Goal: Task Accomplishment & Management: Use online tool/utility

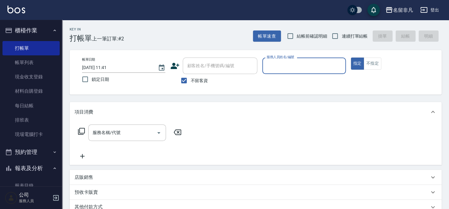
drag, startPoint x: 293, startPoint y: 60, endPoint x: 292, endPoint y: 72, distance: 12.8
click at [293, 61] on div "服務人員姓名/編號" at bounding box center [304, 66] width 83 height 16
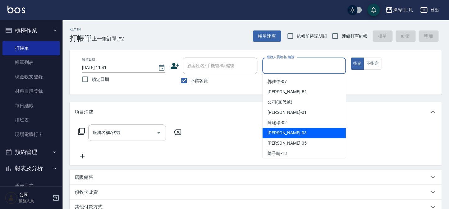
click at [303, 134] on div "[PERSON_NAME] -03" at bounding box center [304, 133] width 83 height 10
type input "[PERSON_NAME]-03"
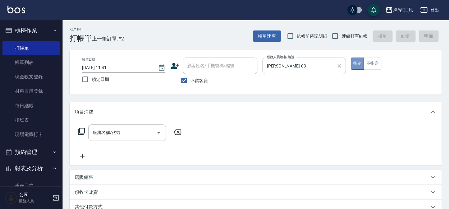
drag, startPoint x: 359, startPoint y: 62, endPoint x: 337, endPoint y: 70, distance: 23.6
click at [359, 62] on button "指定" at bounding box center [357, 64] width 13 height 12
click at [81, 131] on icon at bounding box center [81, 131] width 7 height 7
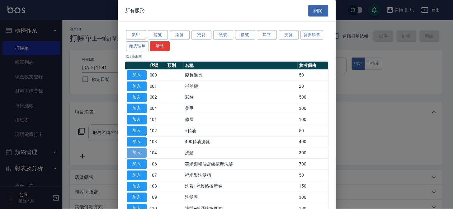
click at [134, 150] on button "加入" at bounding box center [137, 153] width 20 height 10
type input "洗髮(104)"
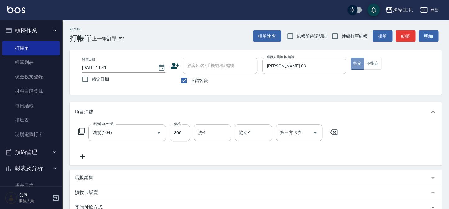
drag, startPoint x: 353, startPoint y: 59, endPoint x: 350, endPoint y: 76, distance: 17.2
click at [354, 59] on button "指定" at bounding box center [357, 64] width 13 height 12
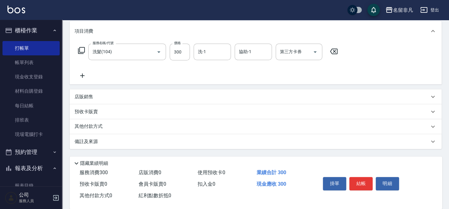
scroll to position [90, 0]
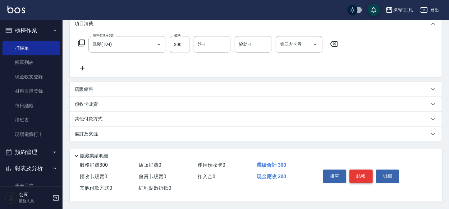
click at [360, 172] on button "結帳" at bounding box center [361, 176] width 23 height 13
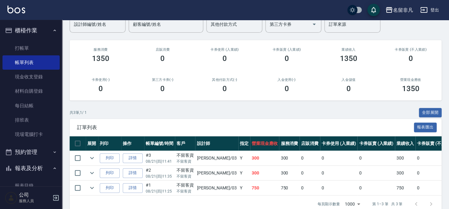
scroll to position [56, 0]
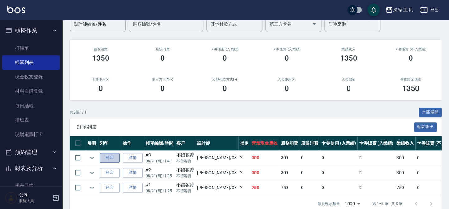
click at [109, 155] on button "列印" at bounding box center [110, 158] width 20 height 10
